Goal: Information Seeking & Learning: Learn about a topic

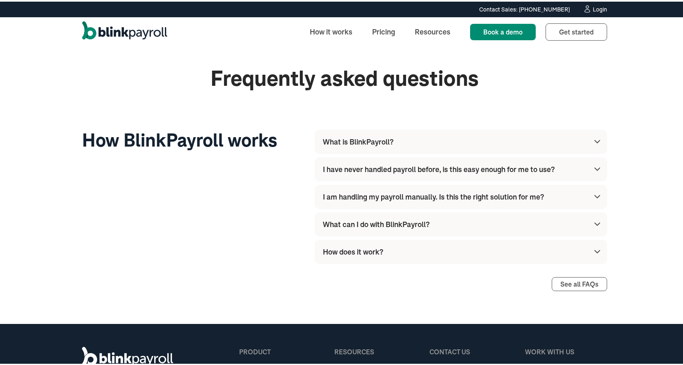
scroll to position [2337, 0]
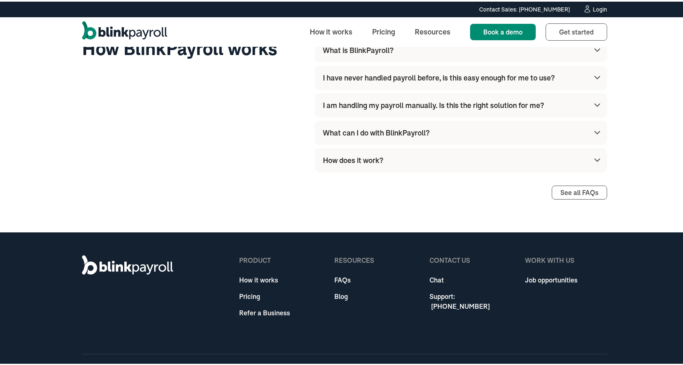
click at [596, 131] on img at bounding box center [597, 131] width 10 height 10
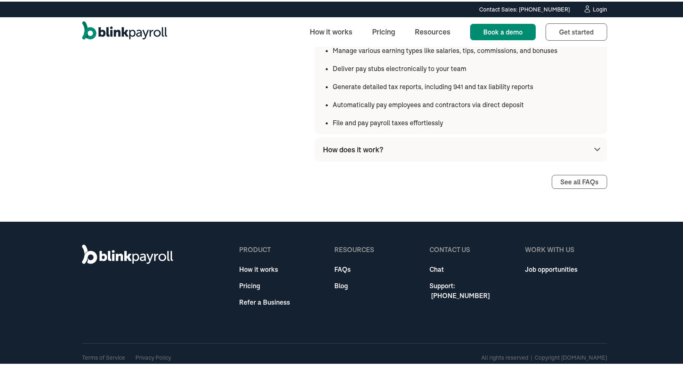
scroll to position [2496, 0]
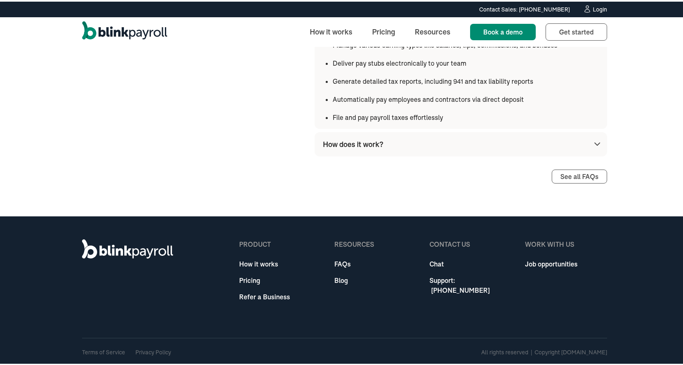
click at [594, 142] on img at bounding box center [597, 142] width 10 height 10
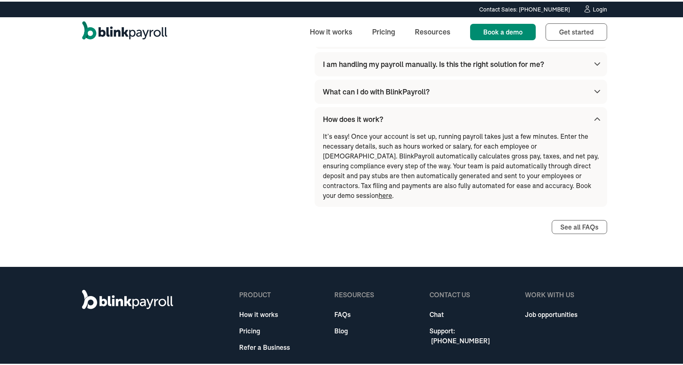
scroll to position [2378, 0]
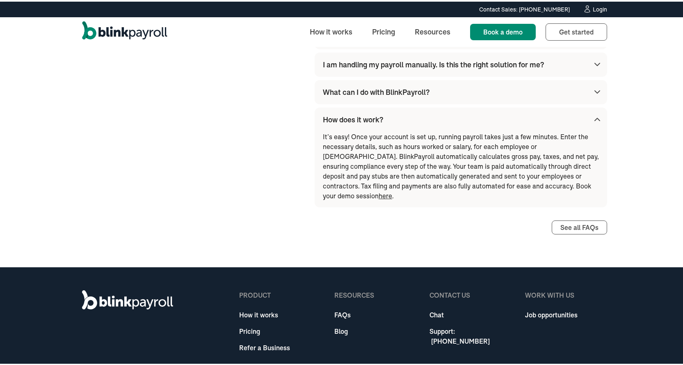
click at [252, 324] on link "Pricing" at bounding box center [264, 329] width 51 height 10
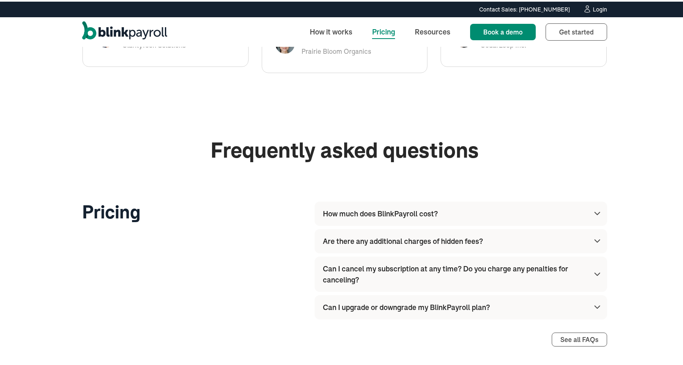
scroll to position [861, 0]
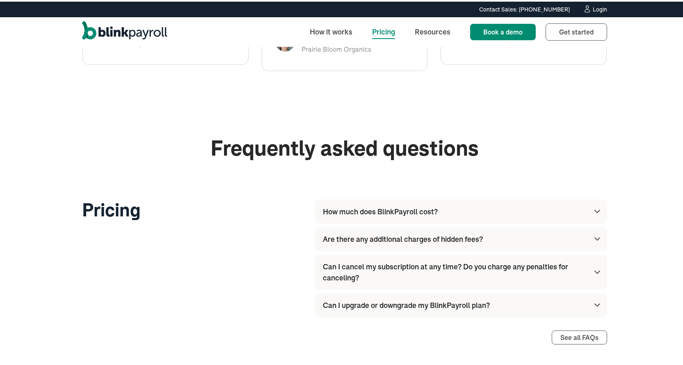
click at [595, 211] on img at bounding box center [597, 210] width 10 height 10
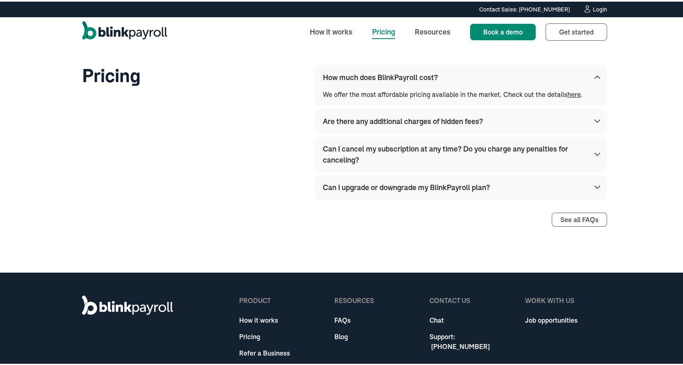
scroll to position [996, 0]
